Goal: Task Accomplishment & Management: Use online tool/utility

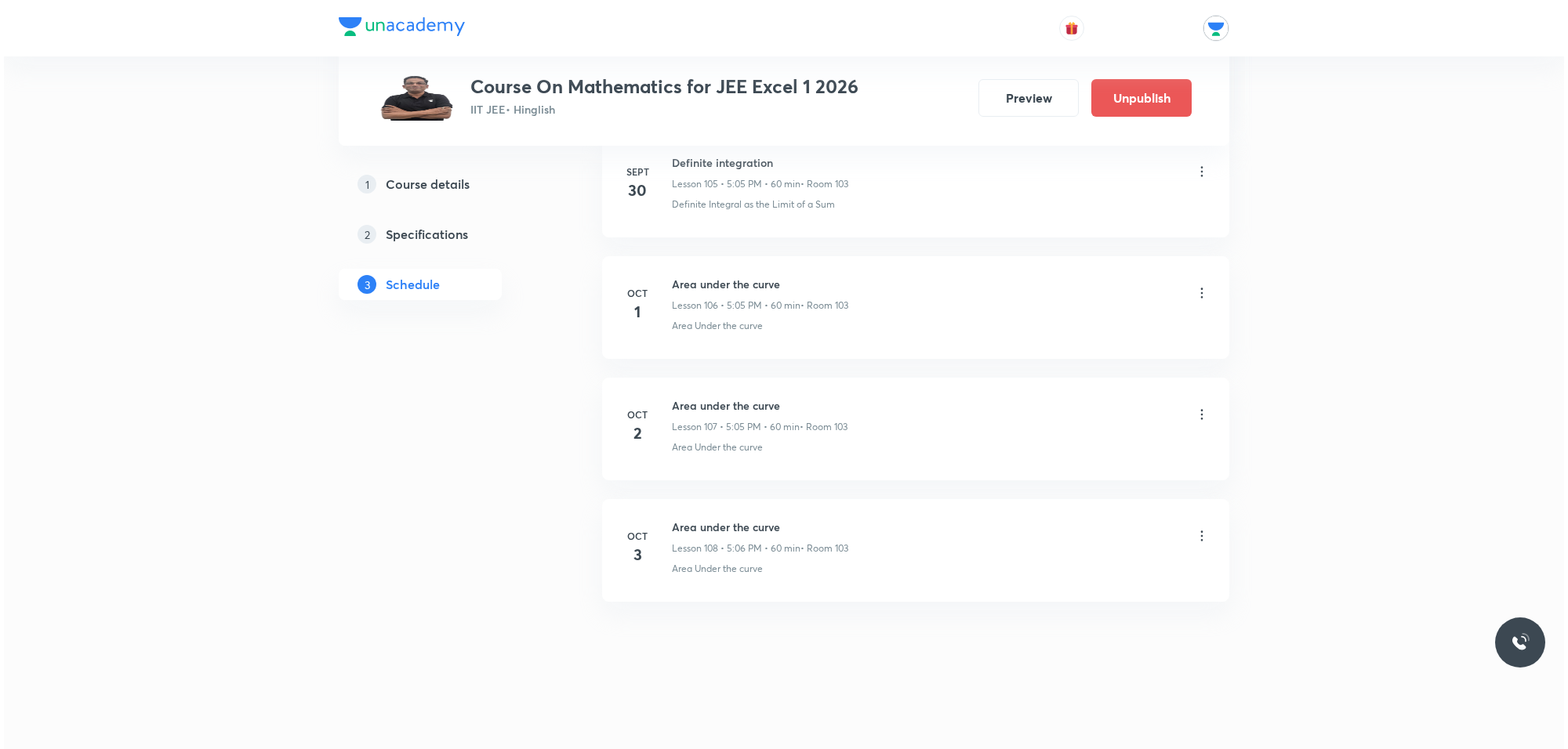
scroll to position [13664, 0]
click at [1198, 170] on icon at bounding box center [1198, 171] width 16 height 16
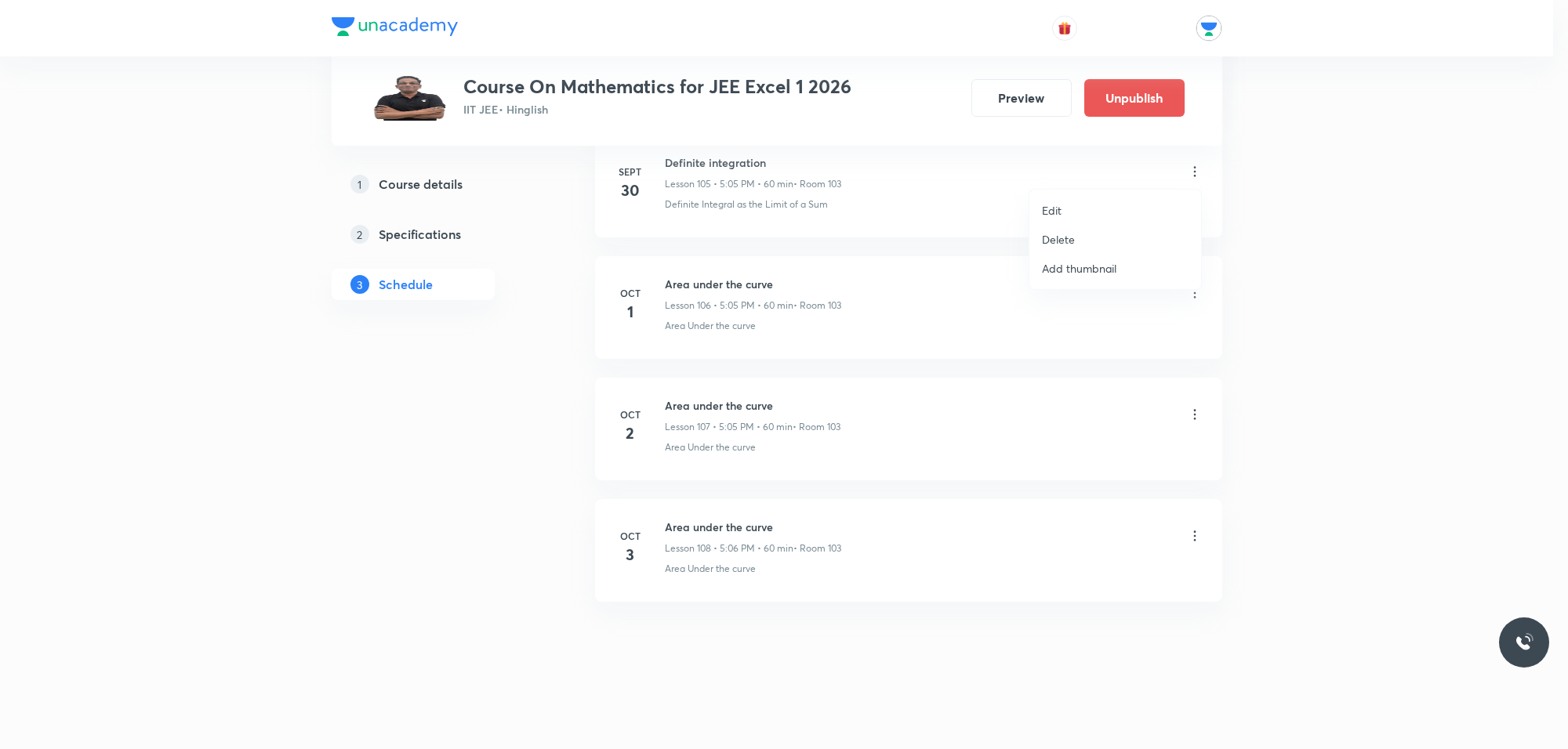
click at [1057, 205] on p "Edit" at bounding box center [1051, 210] width 20 height 17
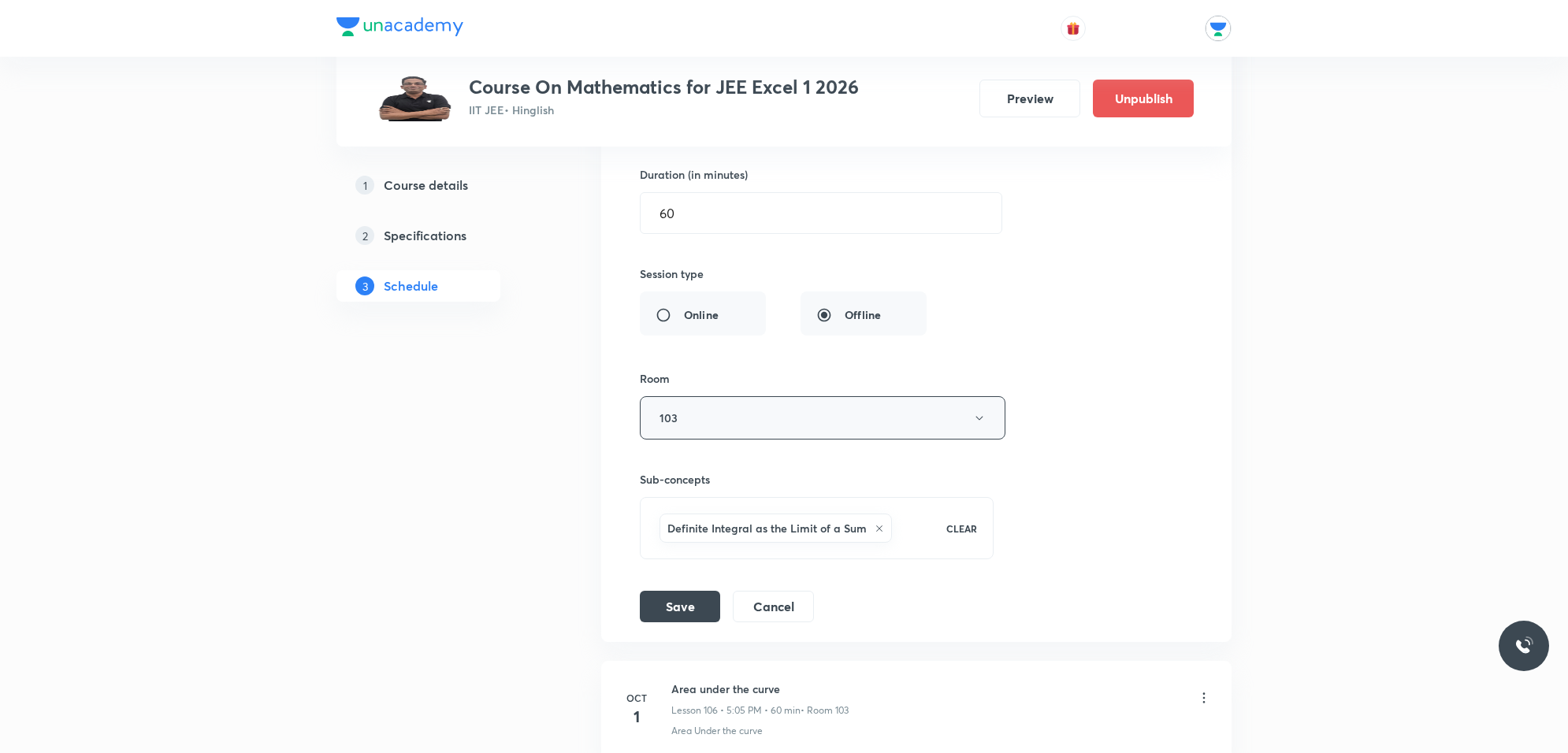
scroll to position [13029, 0]
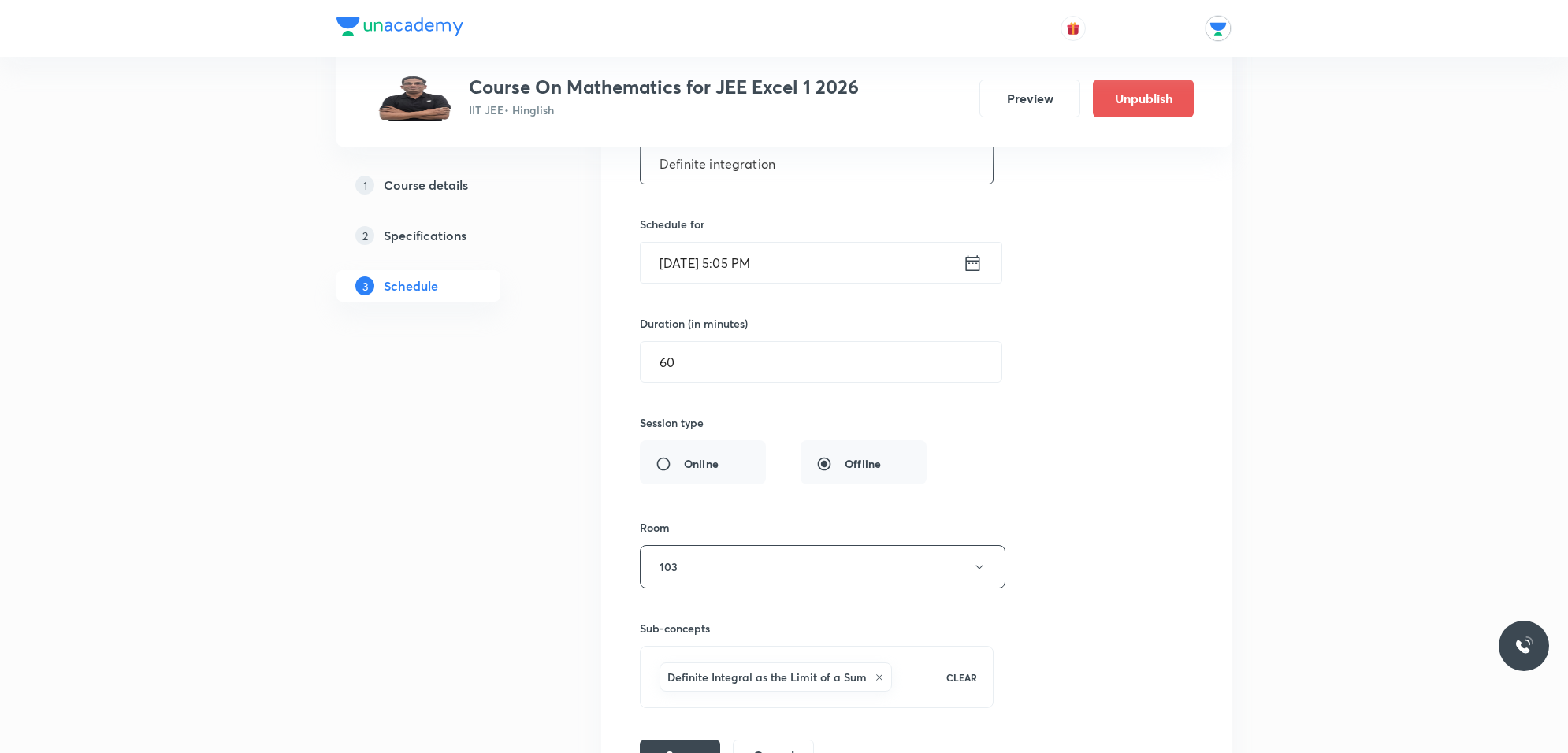
click at [903, 184] on input "Definite integration" at bounding box center [817, 163] width 353 height 40
type input "D"
type input "a"
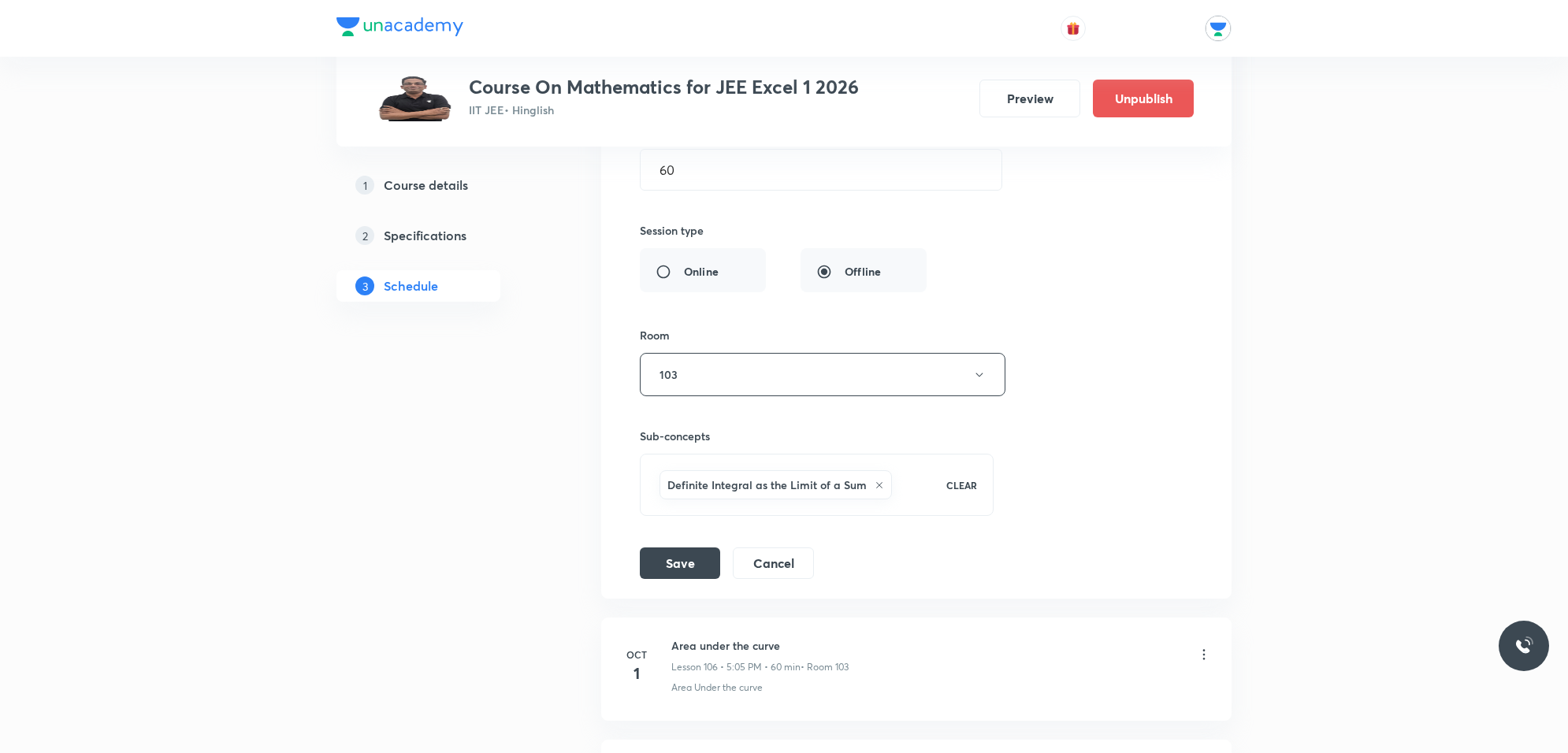
scroll to position [13128, 0]
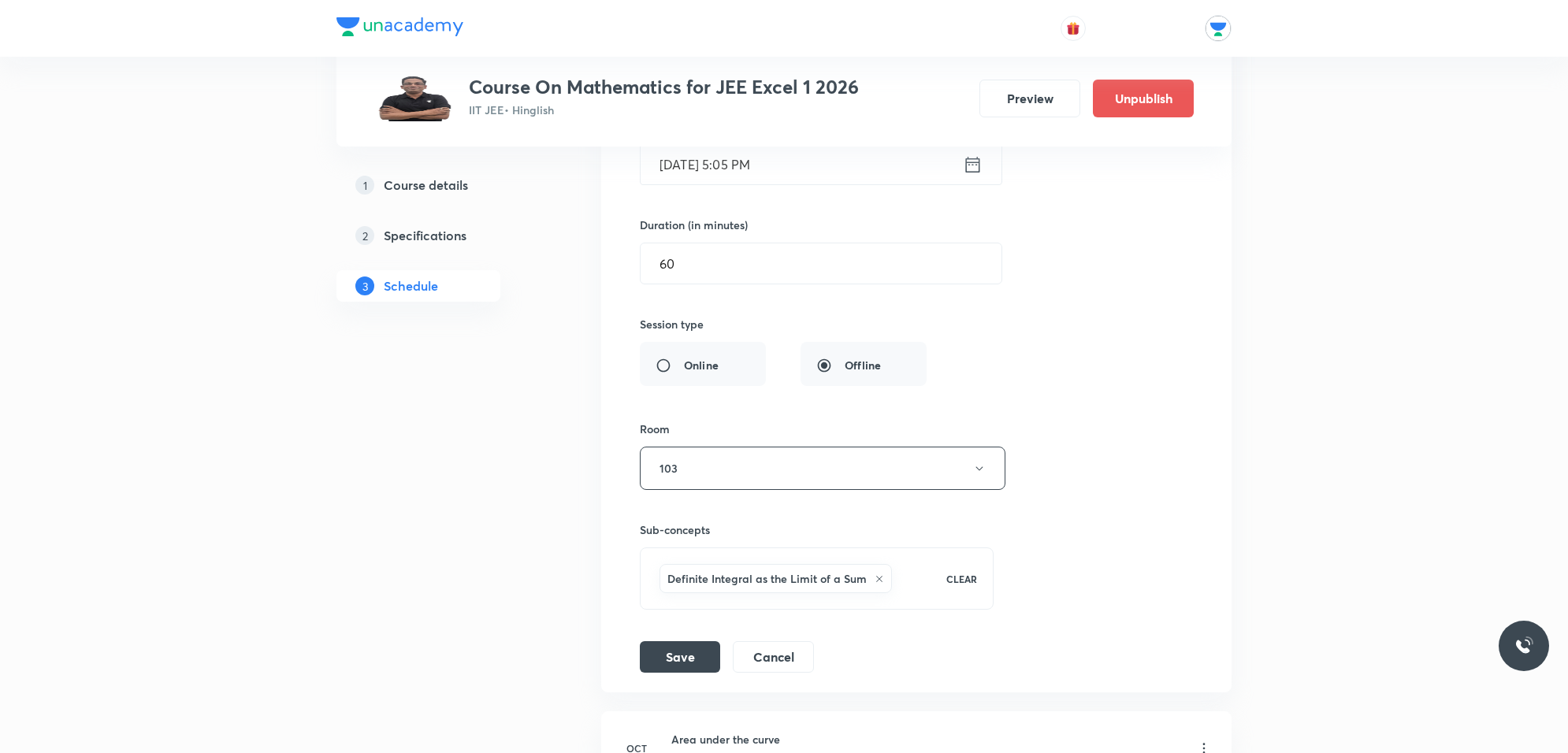
type input "Area under the curve"
click at [876, 582] on icon at bounding box center [879, 578] width 6 height 6
click at [848, 575] on span "Select concepts that wil be covered in this session" at bounding box center [784, 569] width 257 height 12
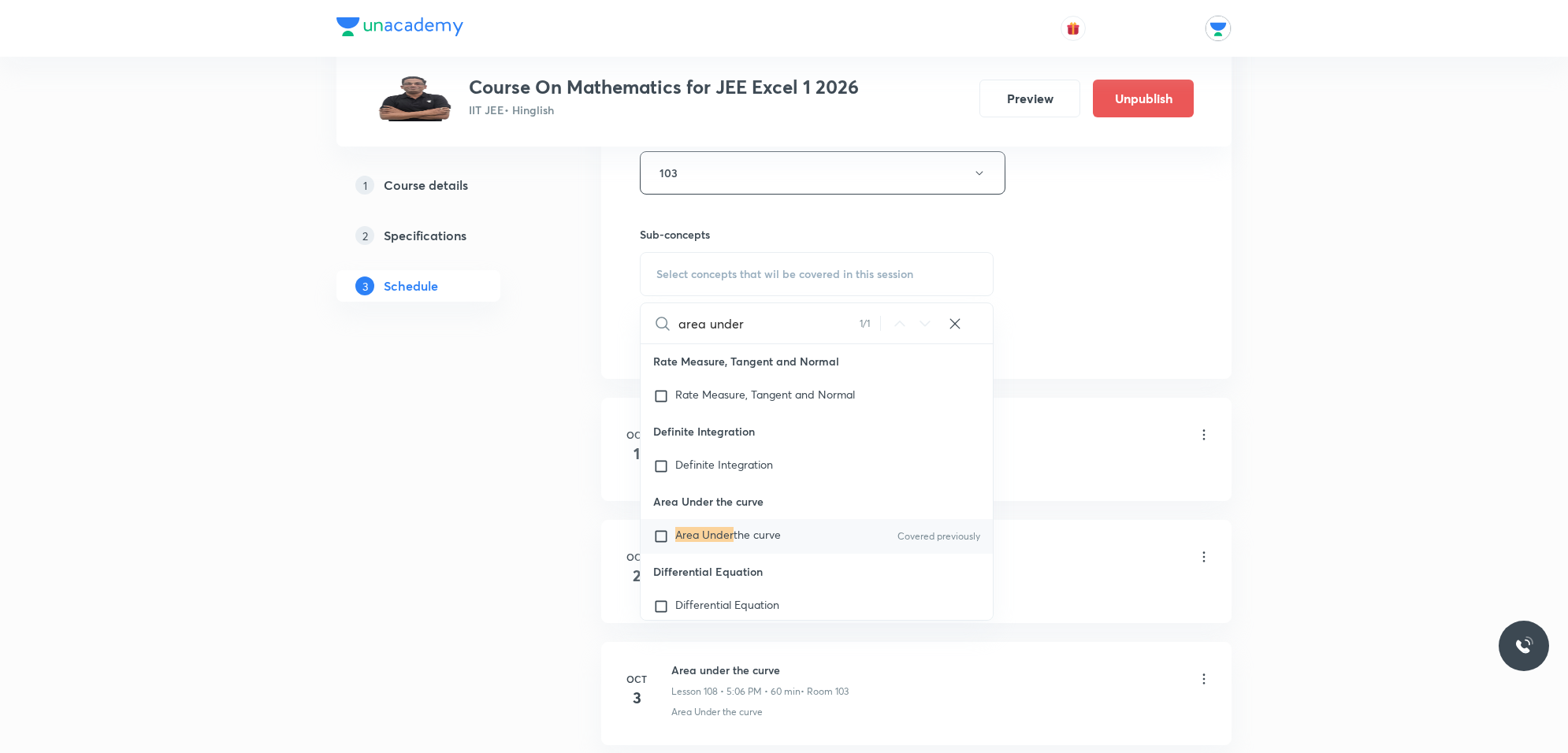
scroll to position [11795, 0]
type input "area under"
click at [658, 541] on input "checkbox" at bounding box center [664, 534] width 22 height 16
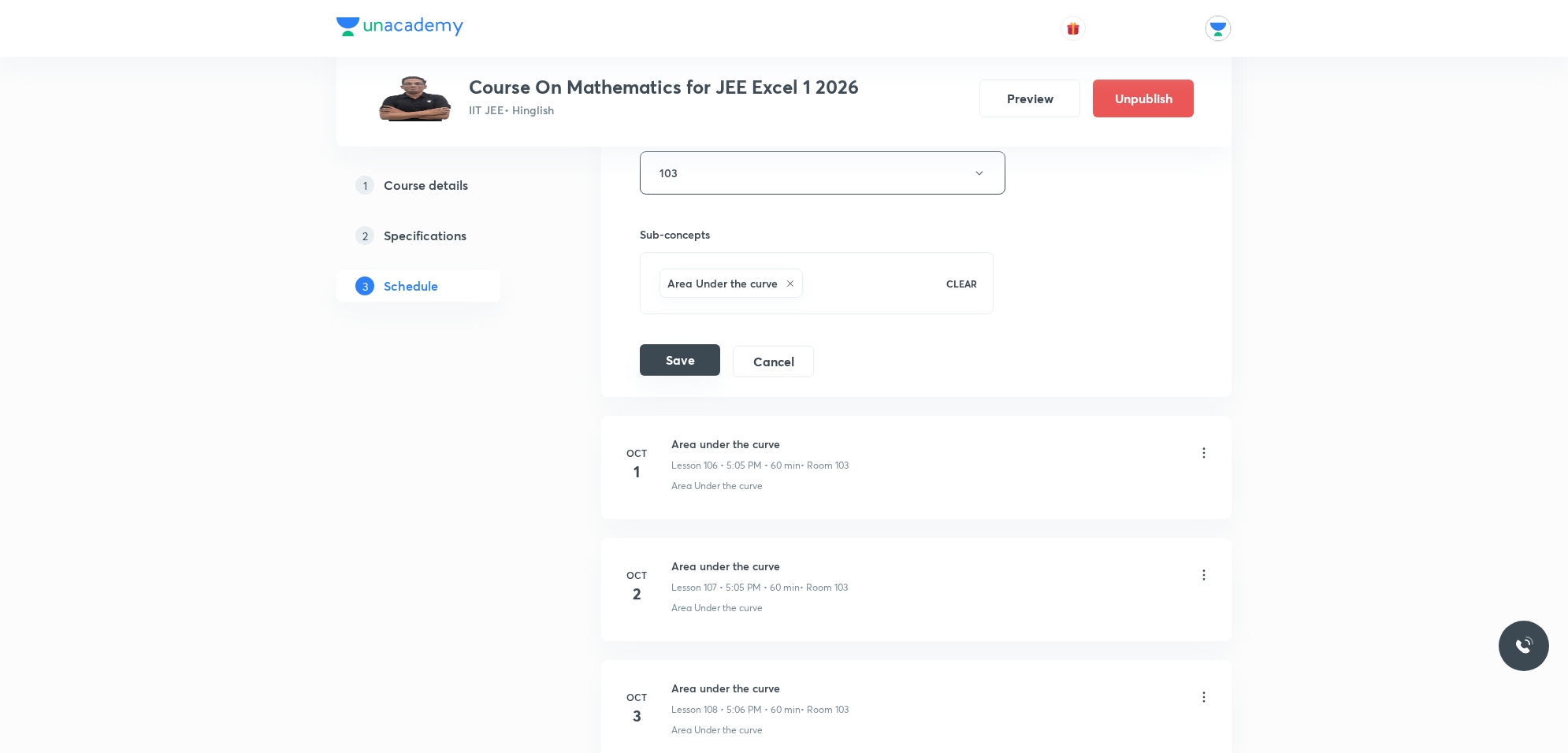
click at [705, 376] on button "Save" at bounding box center [680, 360] width 80 height 31
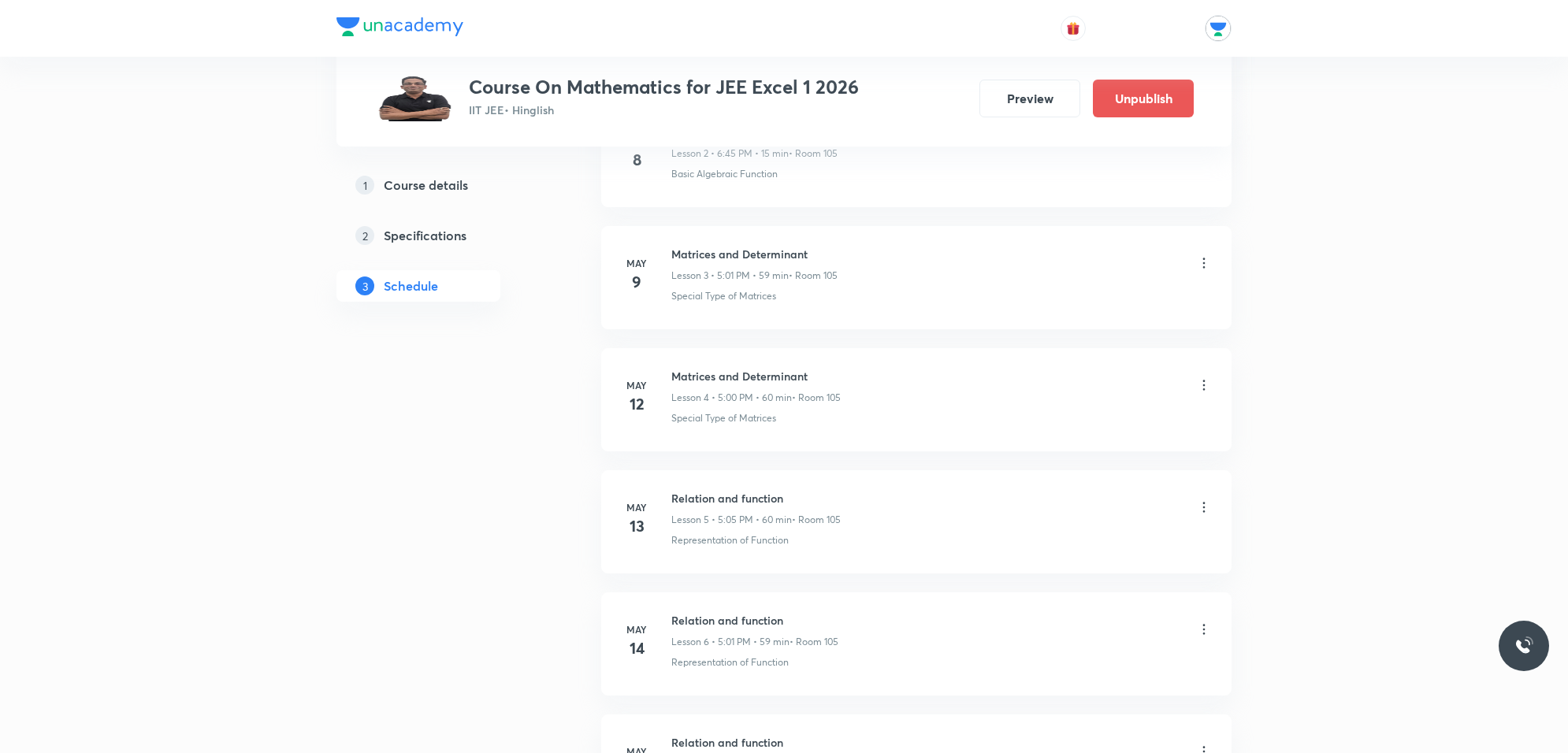
scroll to position [0, 0]
